Goal: Information Seeking & Learning: Learn about a topic

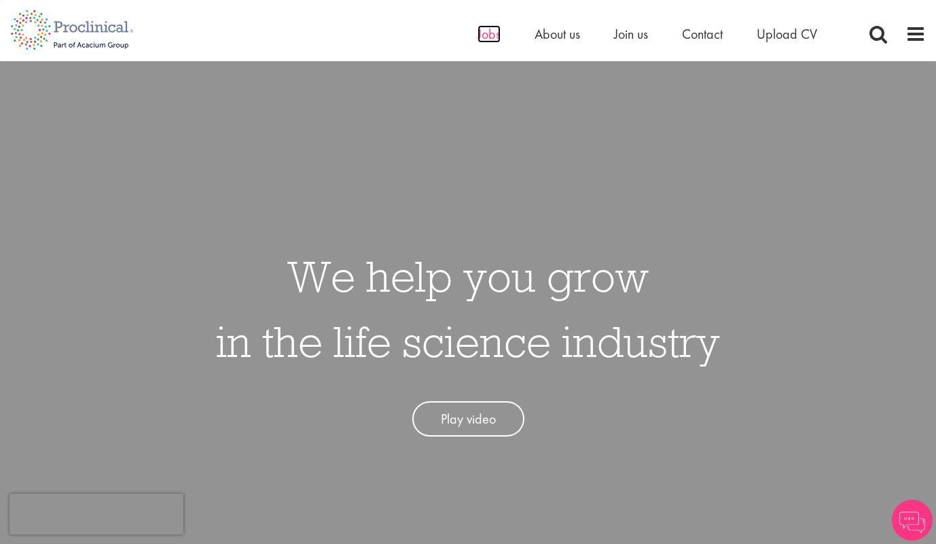
click at [489, 34] on span "Jobs" at bounding box center [489, 34] width 23 height 18
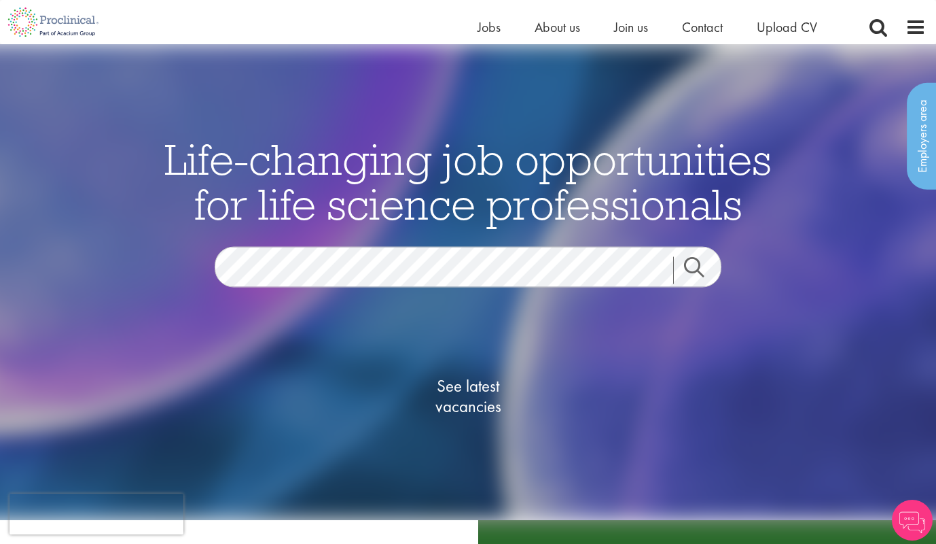
scroll to position [224, 0]
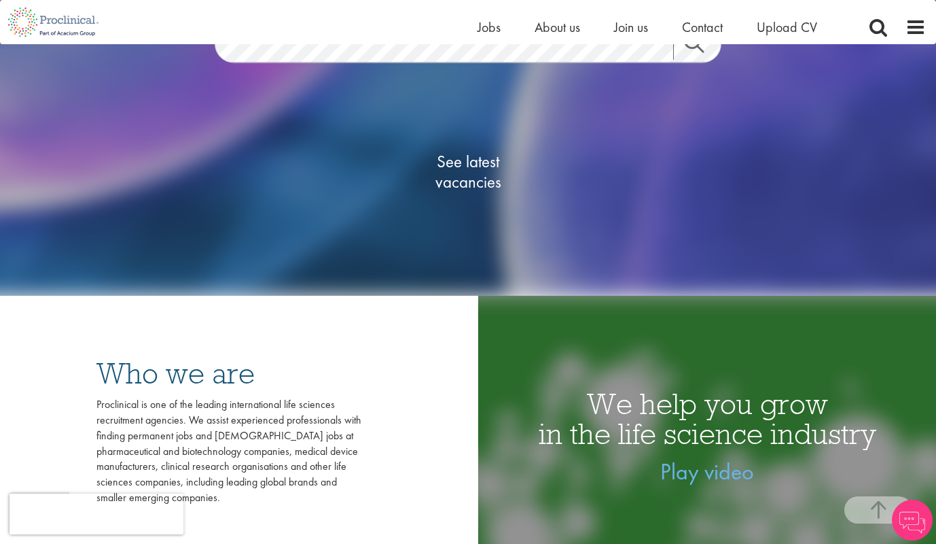
click at [477, 158] on span "See latest vacancies" at bounding box center [468, 172] width 136 height 41
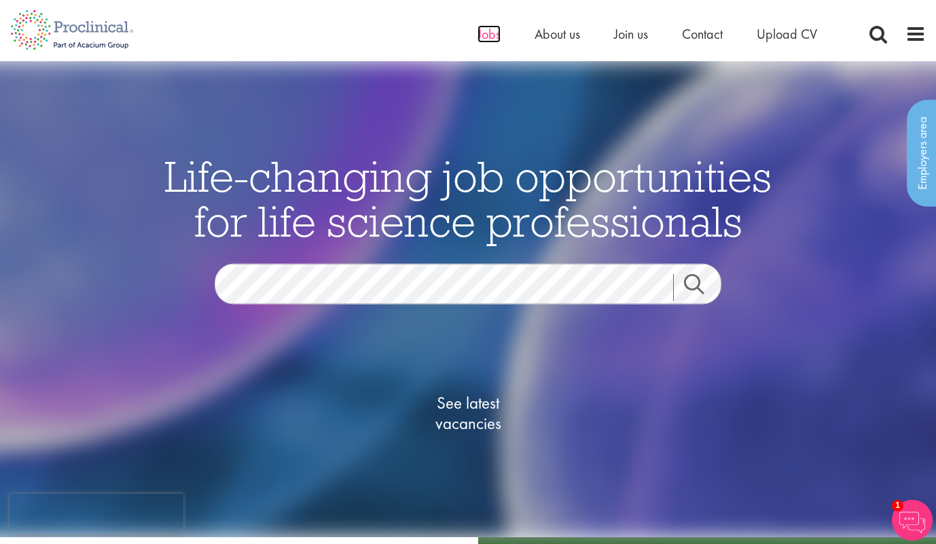
click at [491, 31] on span "Jobs" at bounding box center [489, 34] width 23 height 18
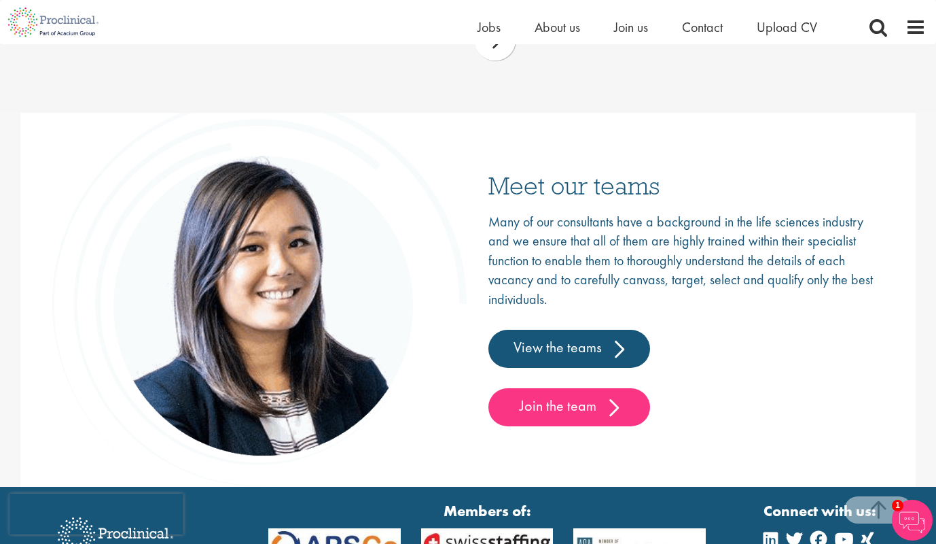
scroll to position [2098, 0]
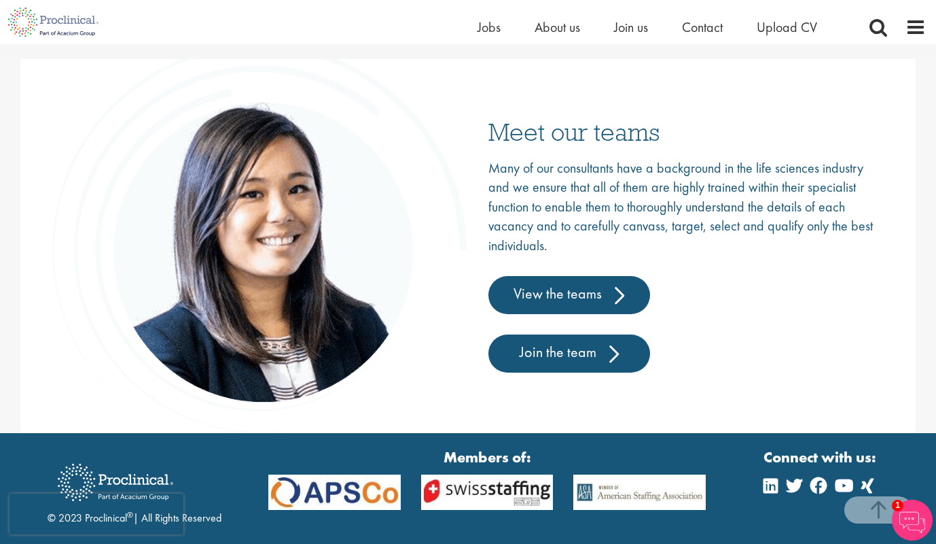
click at [585, 357] on link "Join the team" at bounding box center [570, 353] width 162 height 38
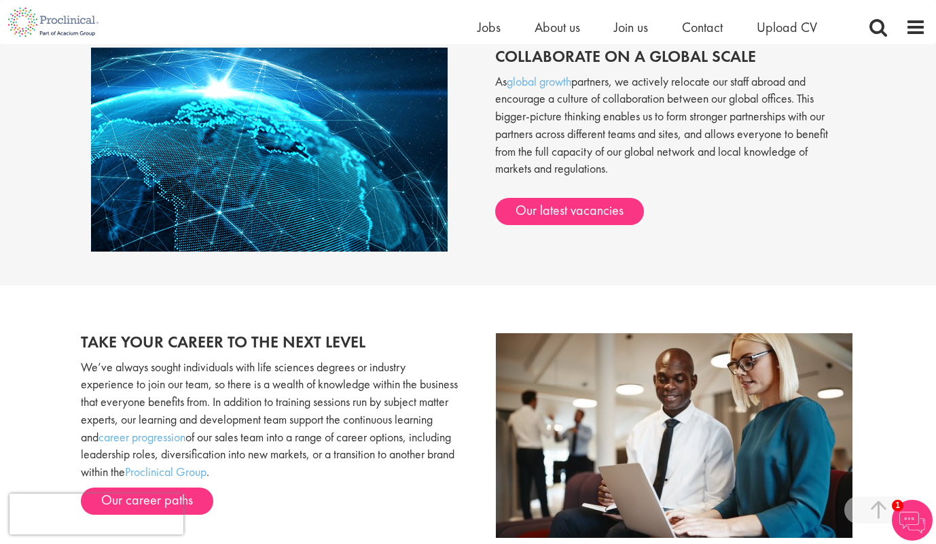
scroll to position [1136, 0]
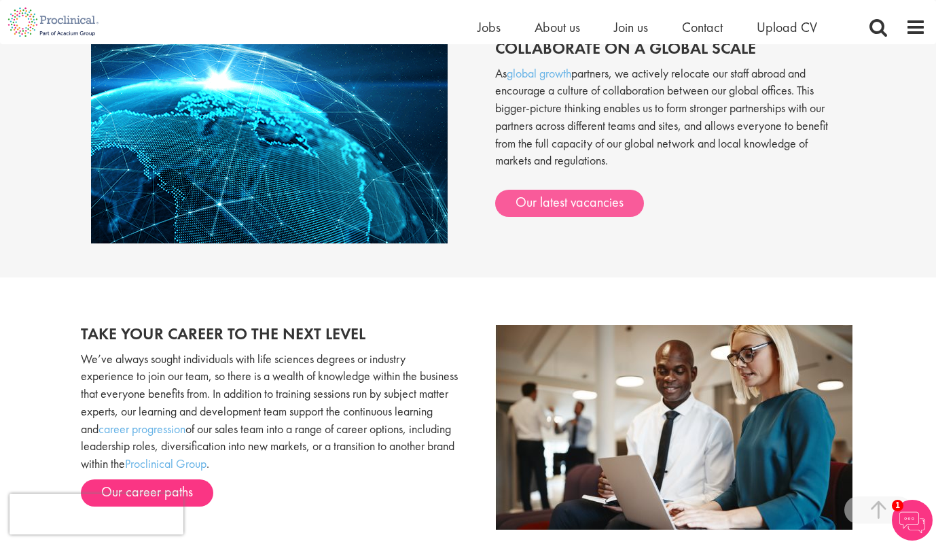
click at [563, 194] on link "Our latest vacancies" at bounding box center [569, 203] width 149 height 27
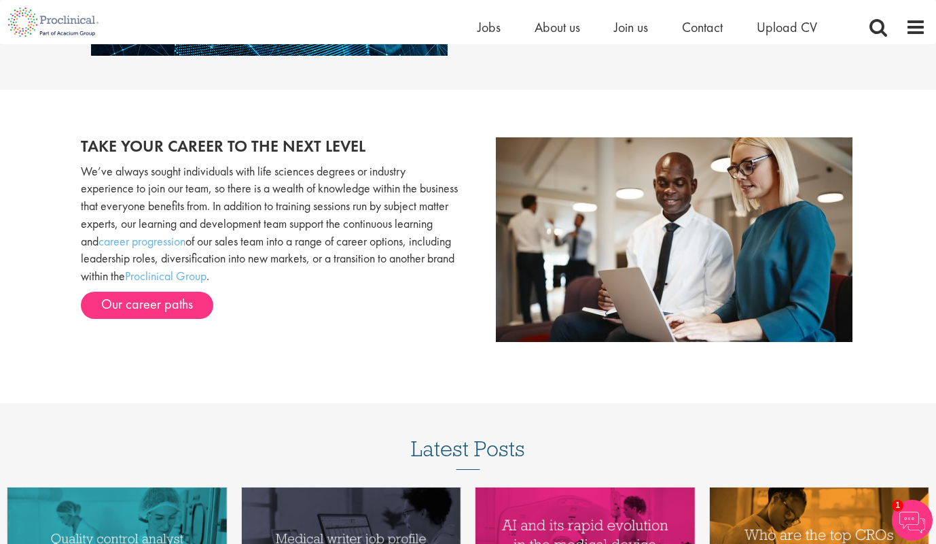
scroll to position [1398, 0]
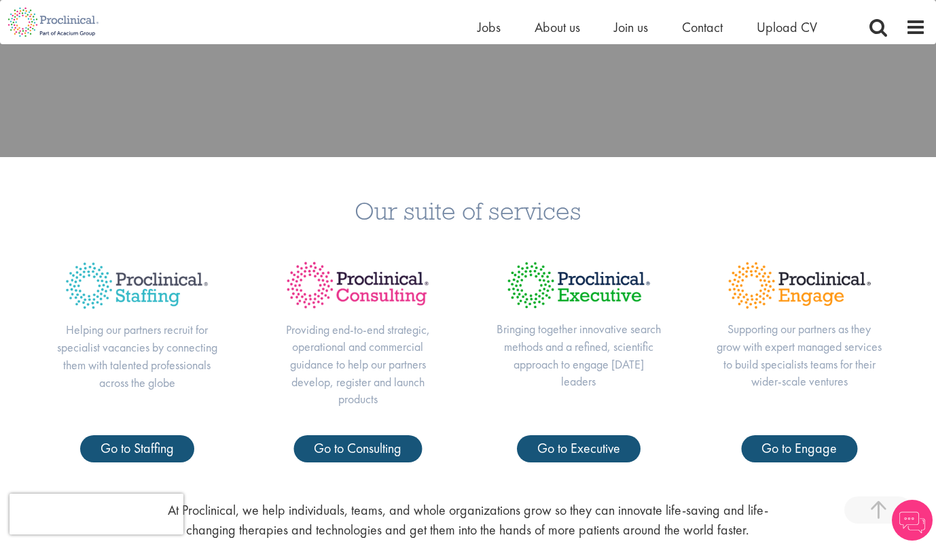
scroll to position [623, 0]
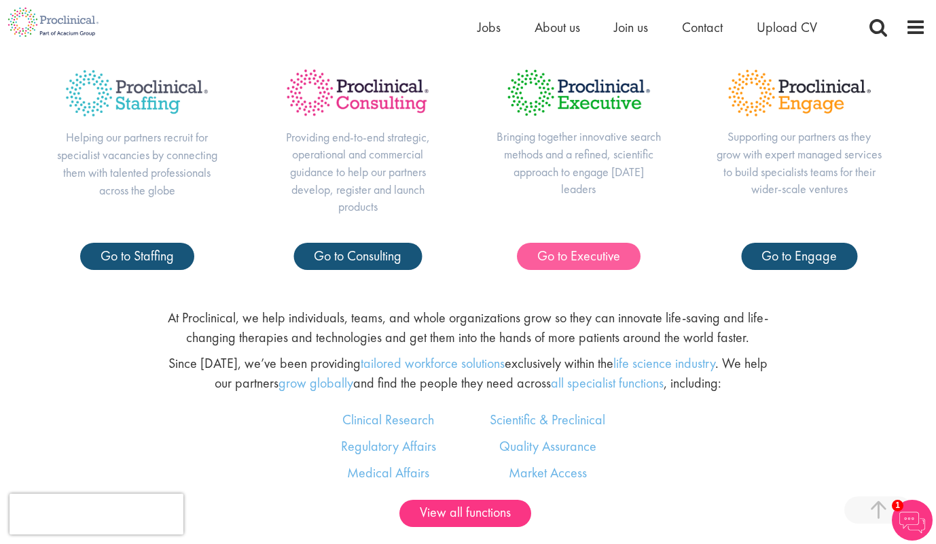
click at [604, 253] on span "Go to Executive" at bounding box center [579, 256] width 83 height 18
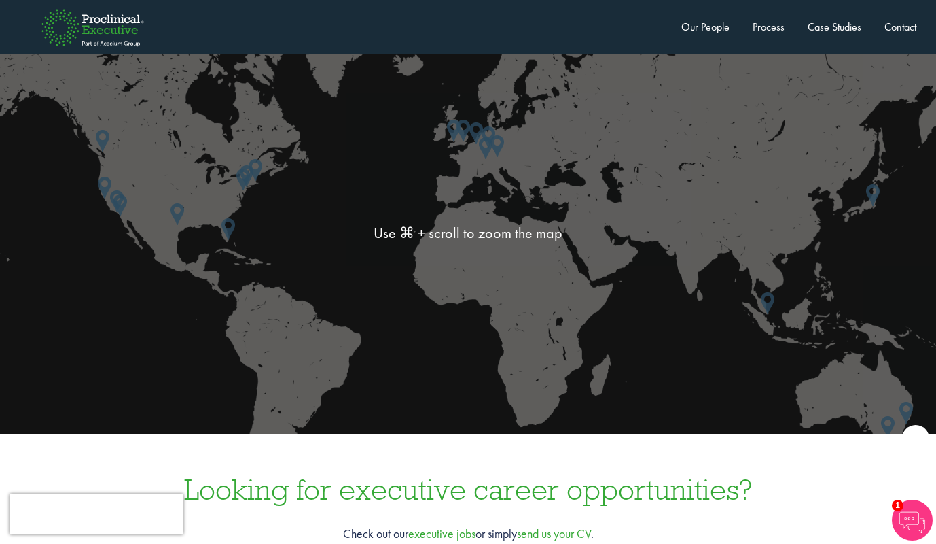
scroll to position [3500, 0]
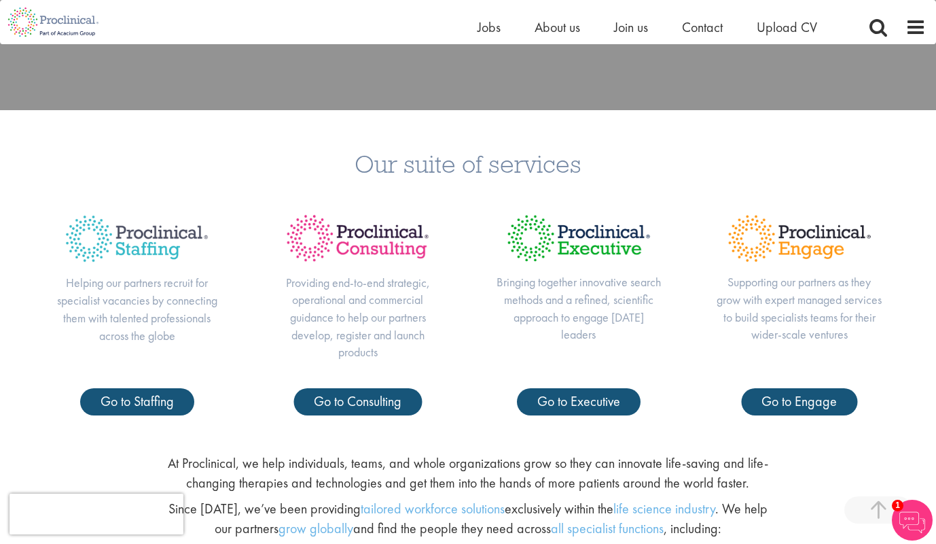
scroll to position [671, 0]
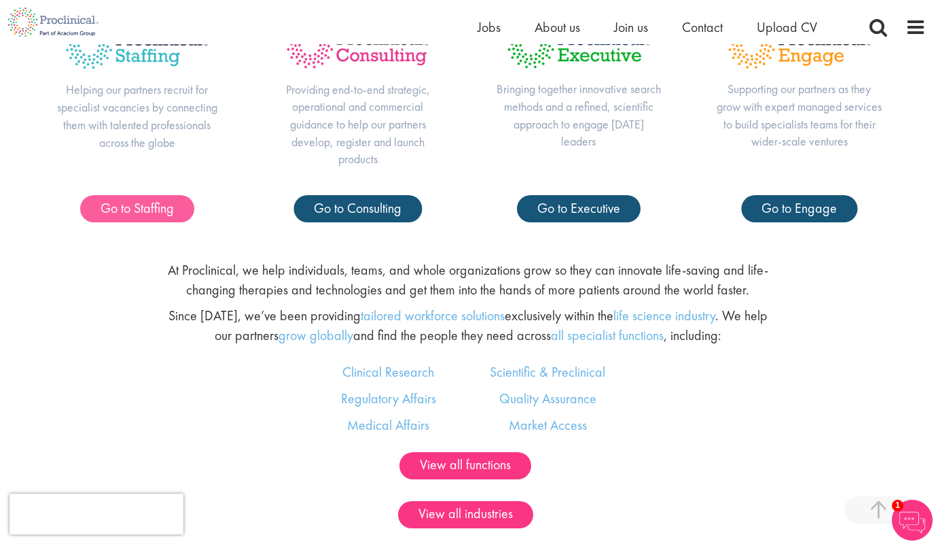
click at [158, 205] on span "Go to Staffing" at bounding box center [137, 208] width 73 height 18
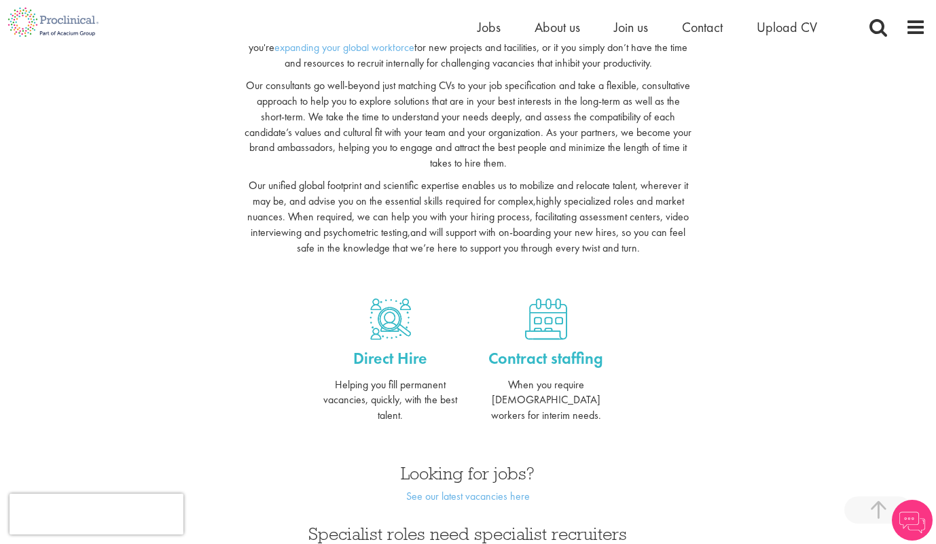
scroll to position [376, 0]
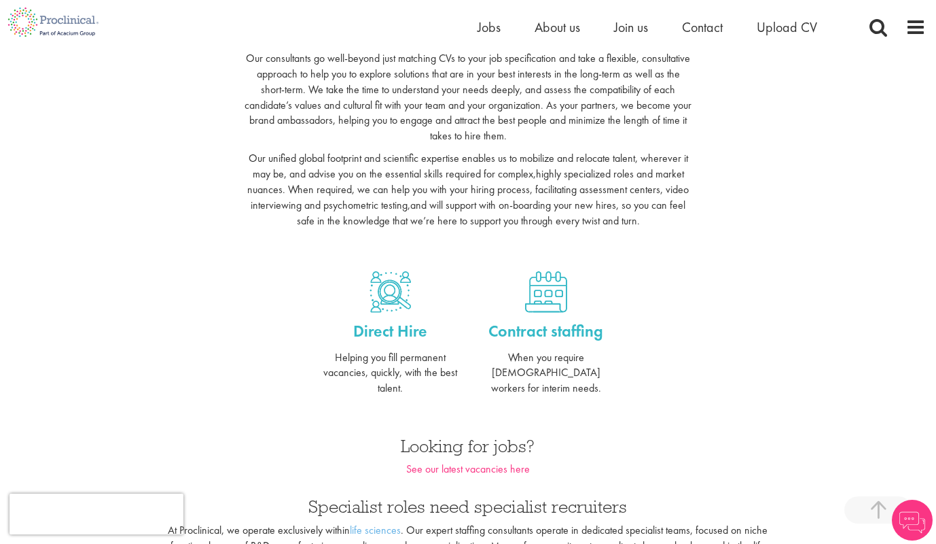
click at [496, 461] on link "See our latest vacancies here" at bounding box center [468, 468] width 124 height 14
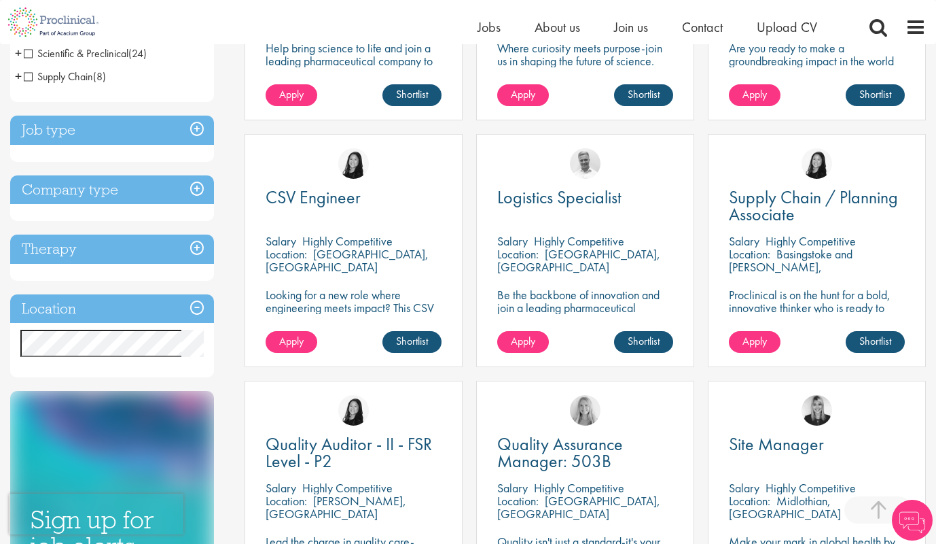
scroll to position [459, 0]
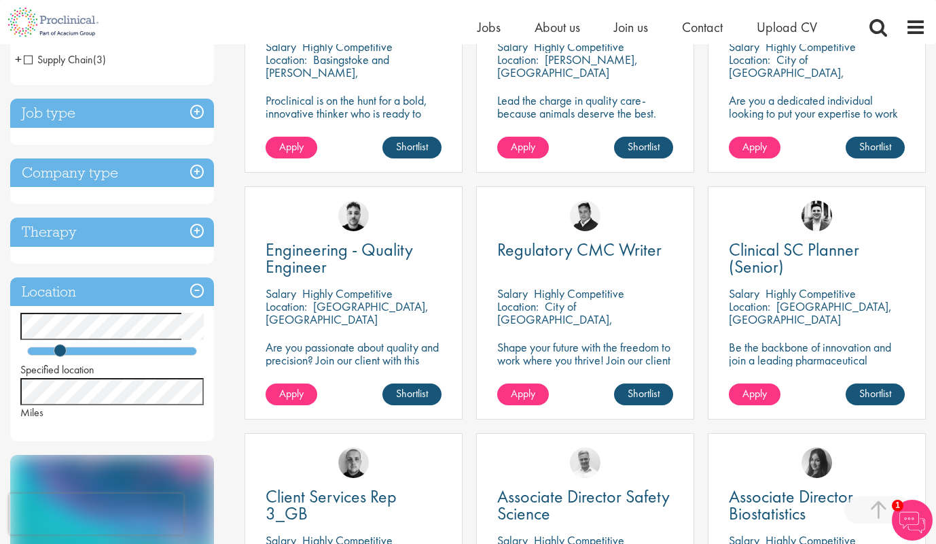
scroll to position [353, 0]
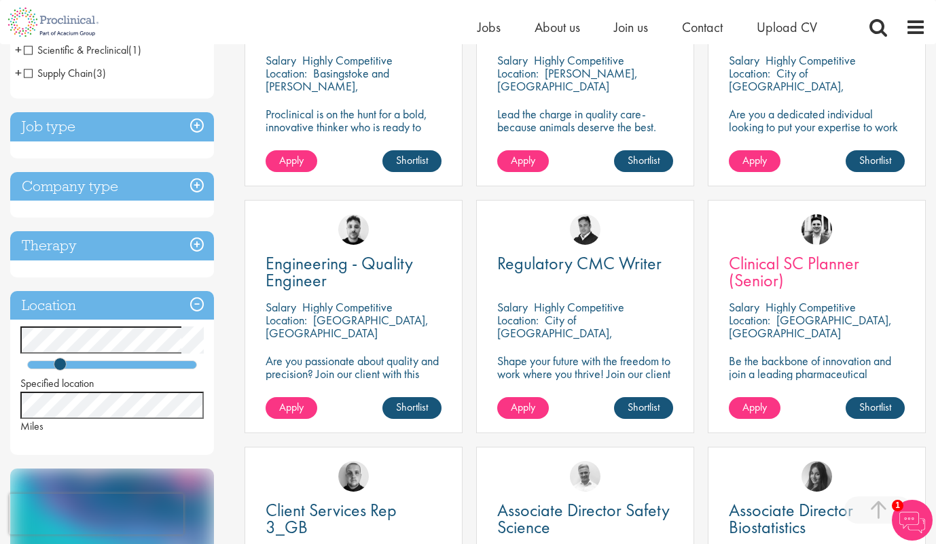
click at [777, 272] on span "Clinical SC Planner (Senior)" at bounding box center [794, 271] width 130 height 40
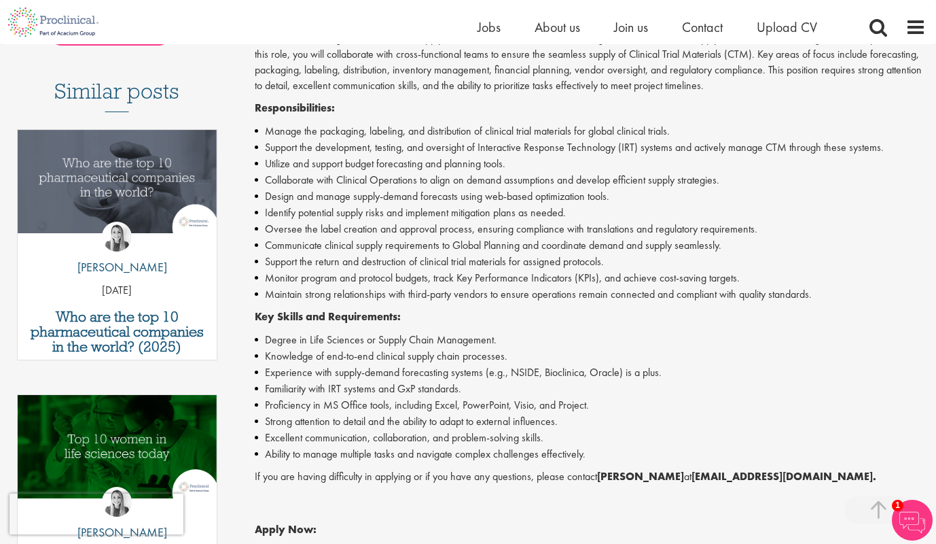
scroll to position [370, 0]
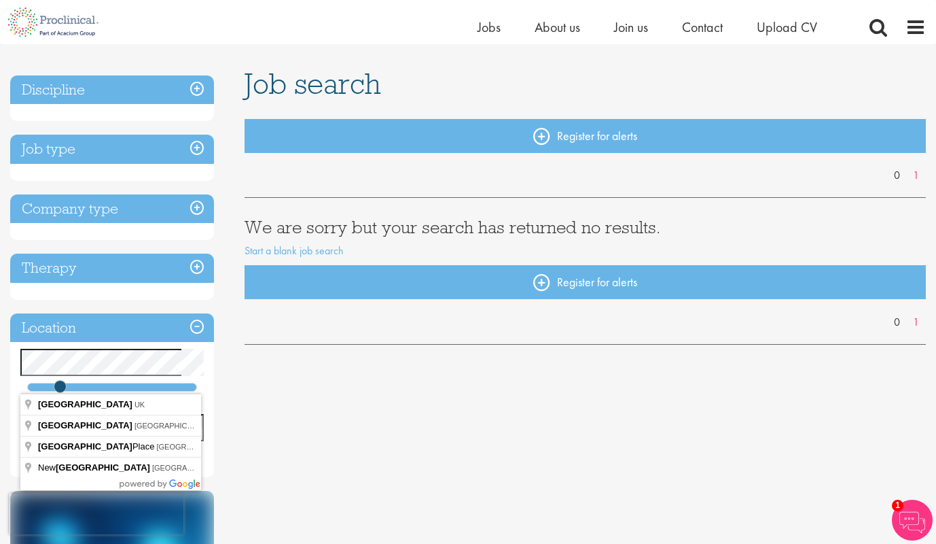
scroll to position [99, 0]
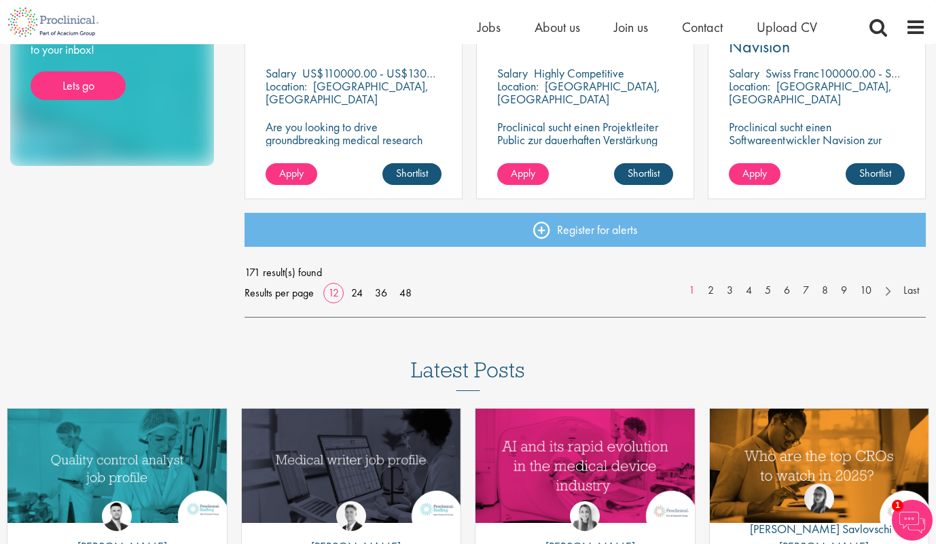
scroll to position [1115, 0]
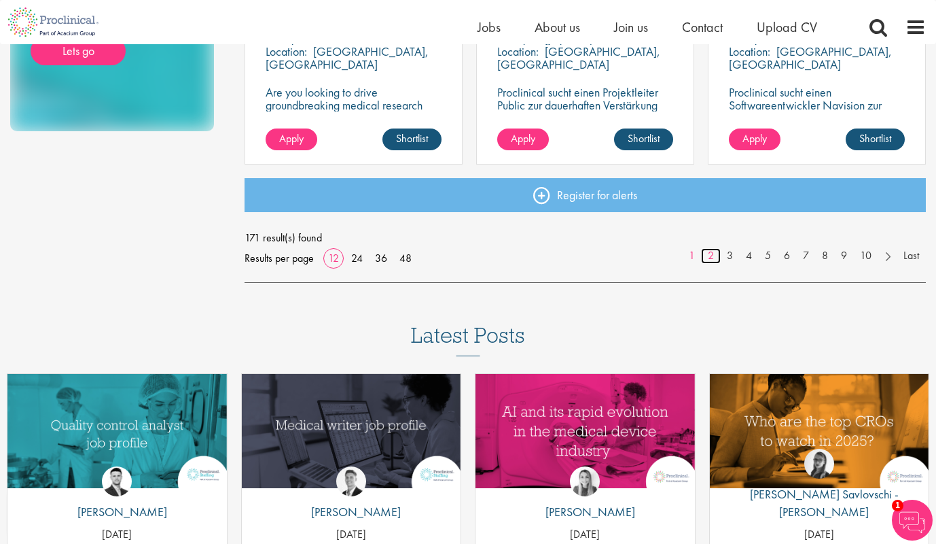
click at [711, 256] on link "2" at bounding box center [711, 256] width 20 height 16
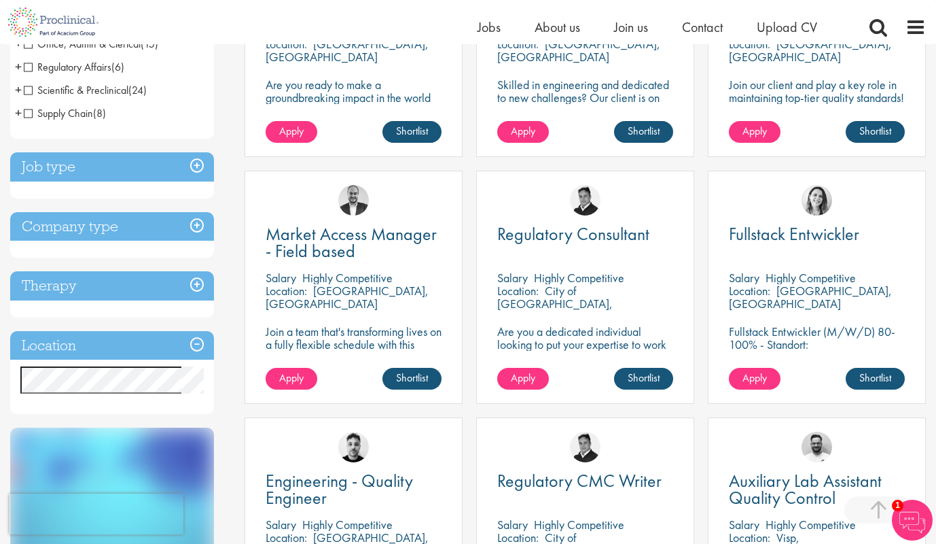
scroll to position [119, 0]
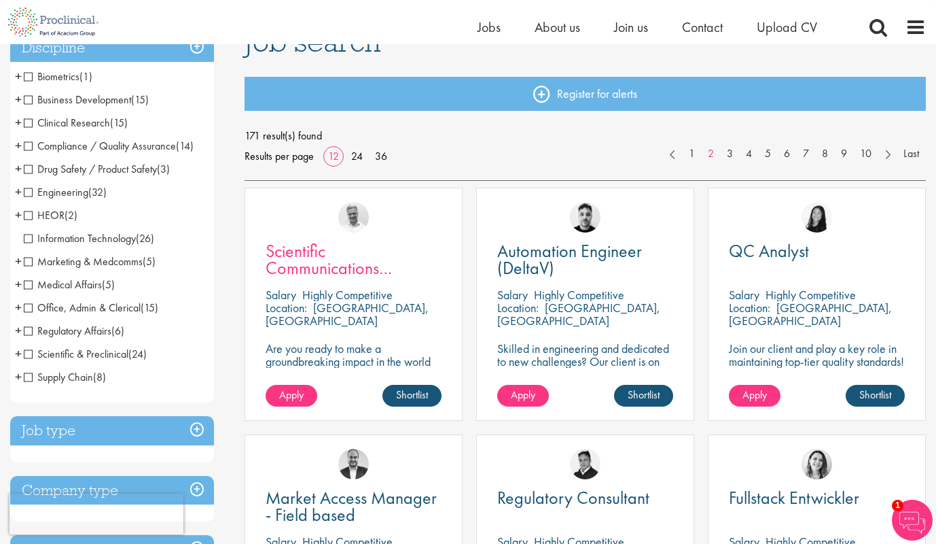
click at [337, 272] on span "Scientific Communications Manager - Oncology" at bounding box center [341, 267] width 150 height 57
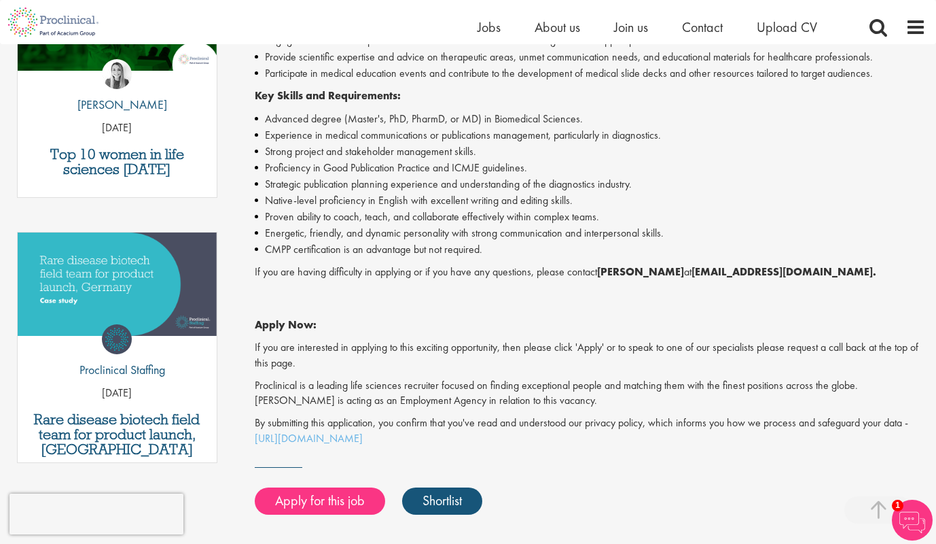
scroll to position [531, 0]
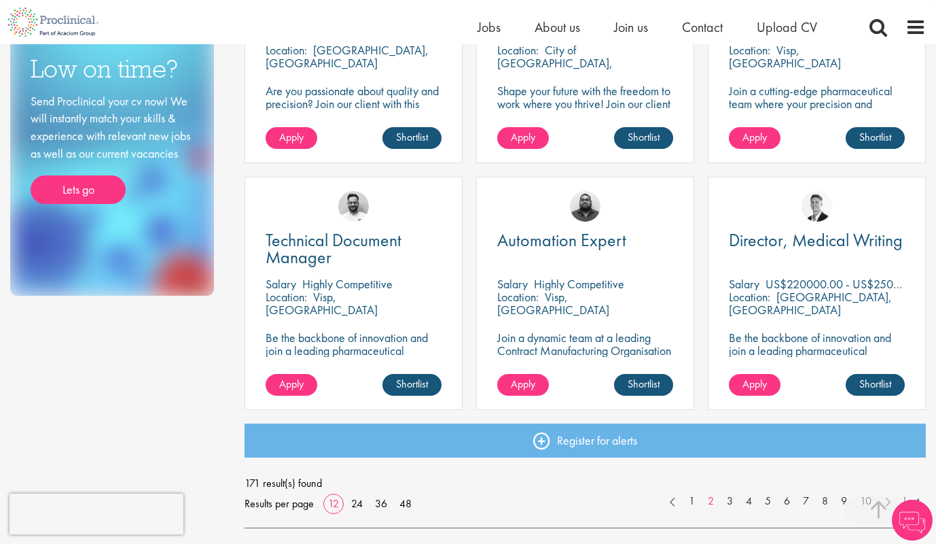
scroll to position [958, 0]
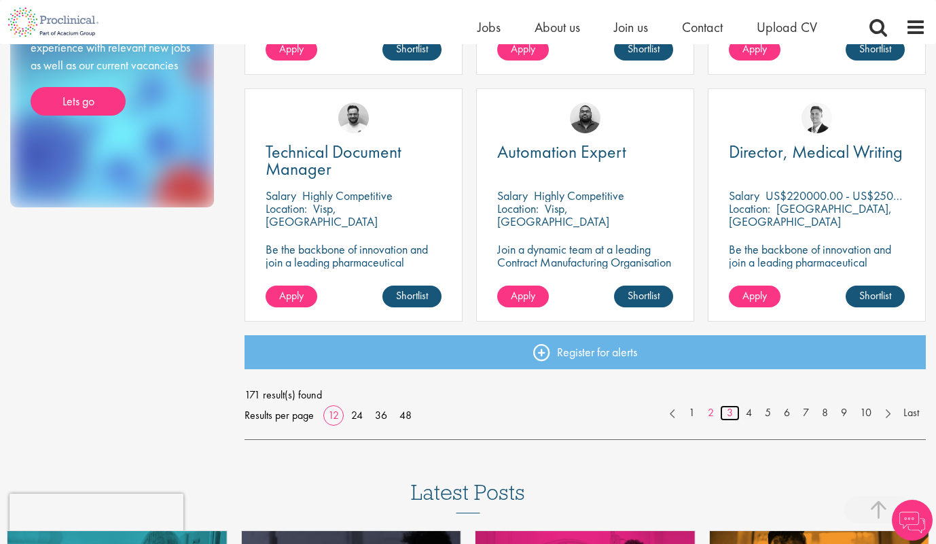
click at [728, 412] on link "3" at bounding box center [730, 413] width 20 height 16
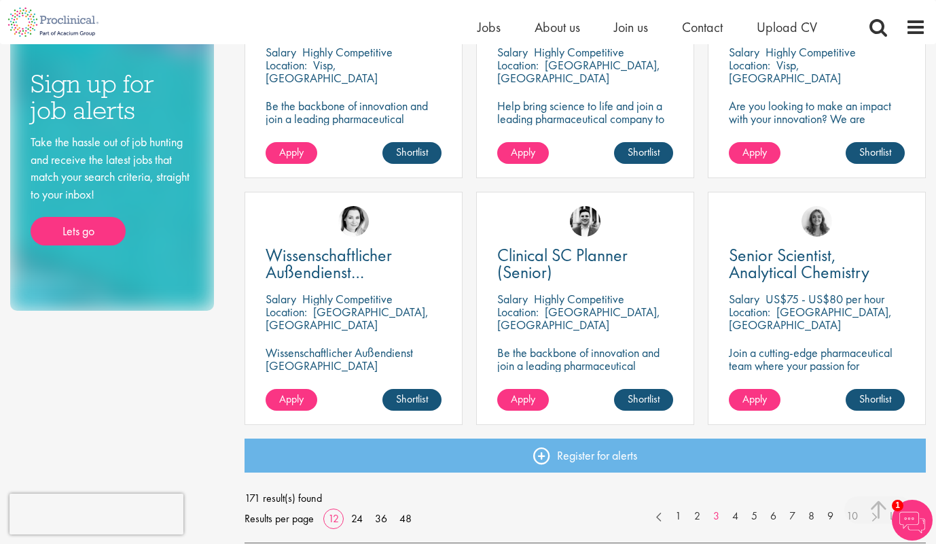
scroll to position [928, 0]
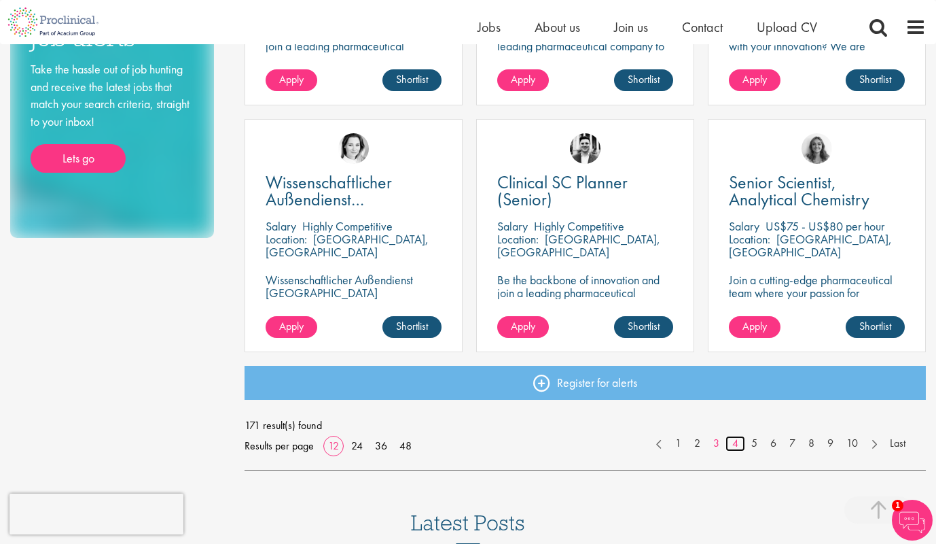
click at [737, 440] on link "4" at bounding box center [736, 444] width 20 height 16
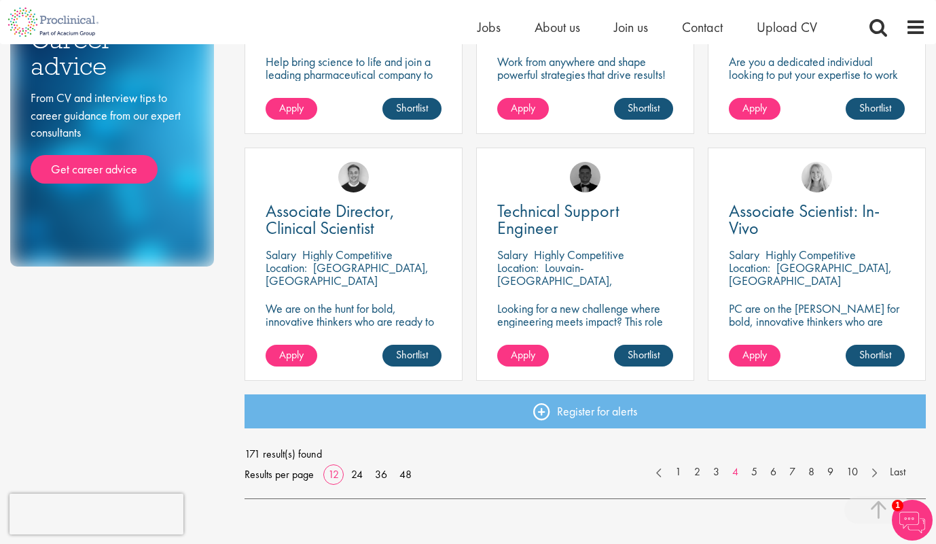
scroll to position [907, 0]
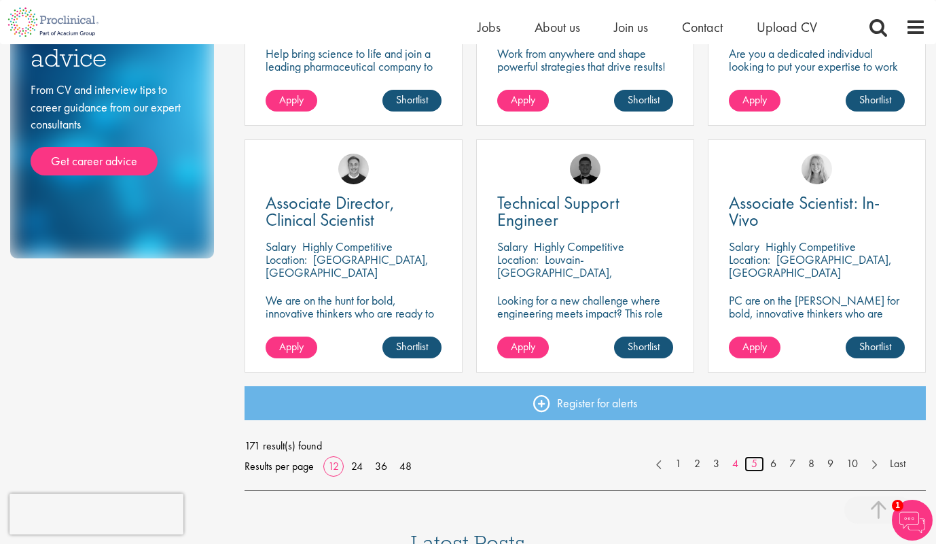
click at [754, 460] on link "5" at bounding box center [755, 464] width 20 height 16
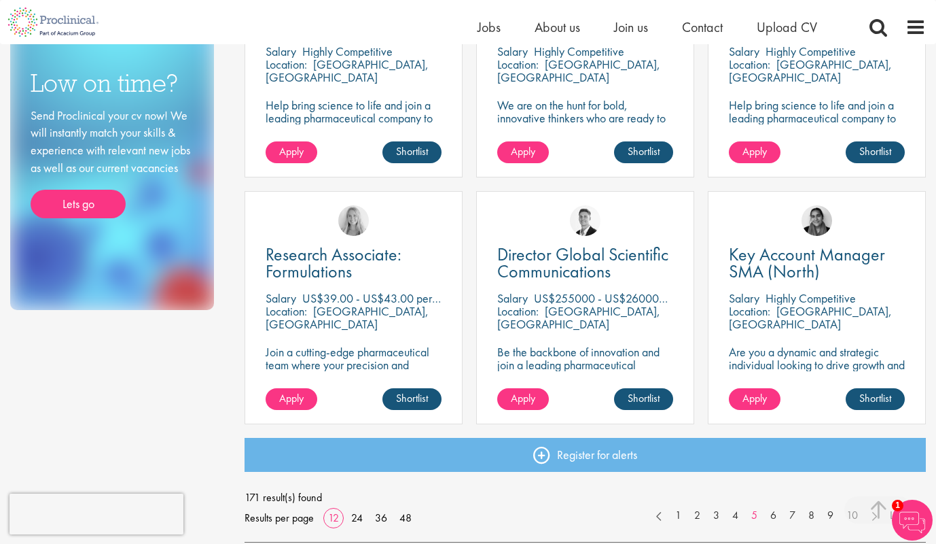
scroll to position [941, 0]
